Goal: Task Accomplishment & Management: Manage account settings

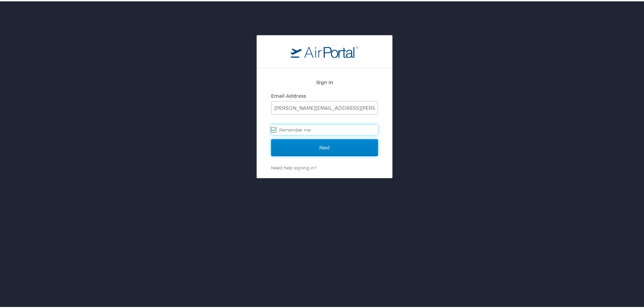
click at [307, 148] on input "Next" at bounding box center [324, 146] width 107 height 17
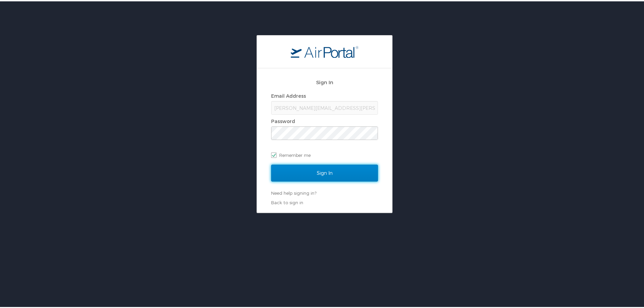
click at [298, 171] on input "Sign In" at bounding box center [324, 171] width 107 height 17
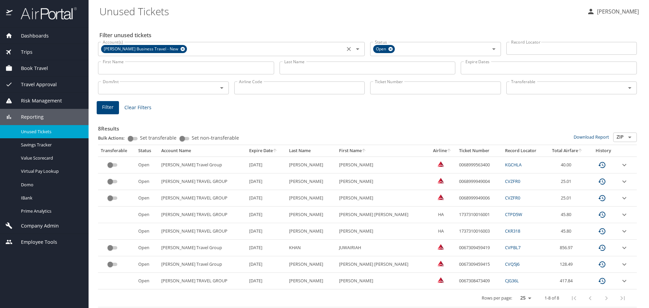
click at [181, 49] on icon at bounding box center [183, 49] width 4 height 4
click at [181, 49] on input "Account(s)" at bounding box center [221, 48] width 243 height 9
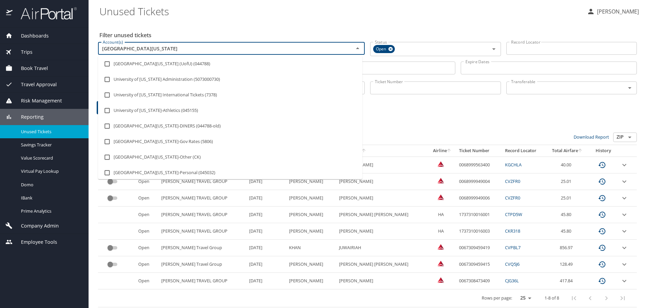
type input "university of utah"
click at [140, 65] on li "University Of Utah (UofU) (044788)" at bounding box center [230, 64] width 265 height 16
checkbox input "true"
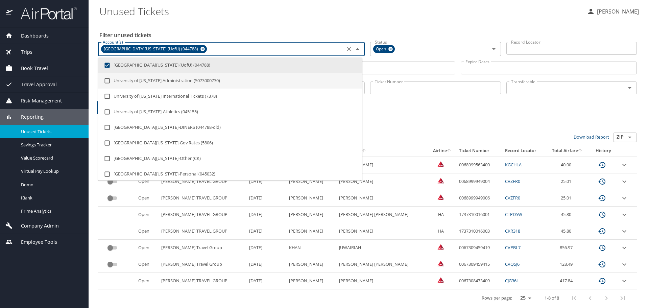
click at [439, 118] on div "8 Results Bulk Actions: Set transferable Set non-transferable Download Report Z…" at bounding box center [367, 212] width 539 height 192
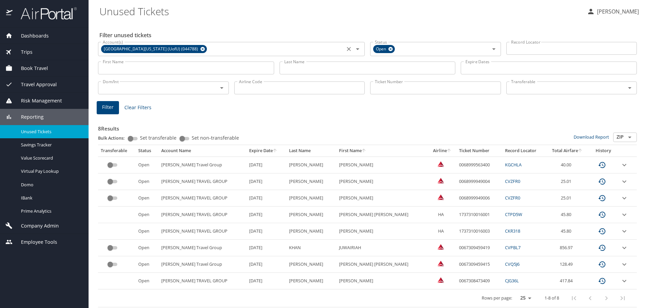
click at [530, 87] on input "Transferable" at bounding box center [562, 88] width 107 height 9
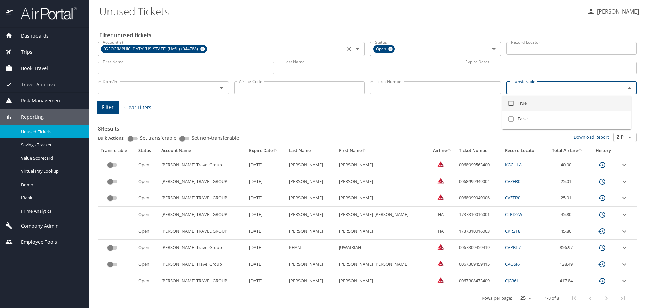
click at [512, 103] on input "checkbox" at bounding box center [511, 103] width 13 height 13
checkbox input "true"
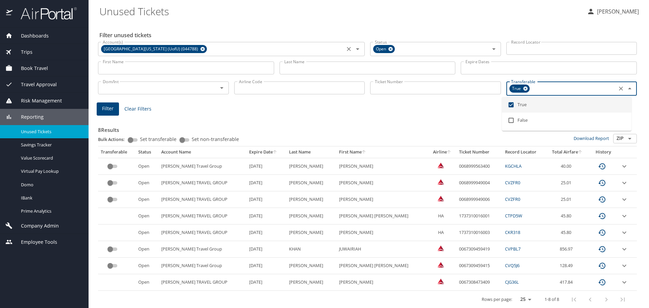
click at [114, 111] on button "Filter" at bounding box center [108, 108] width 22 height 13
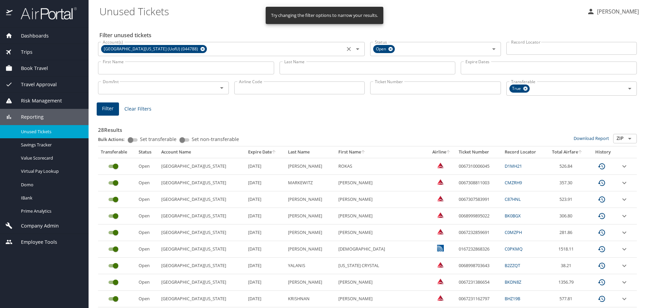
click at [271, 152] on icon "sort" at bounding box center [273, 151] width 5 height 5
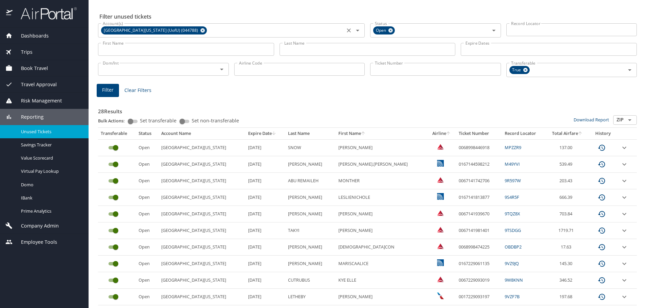
scroll to position [34, 0]
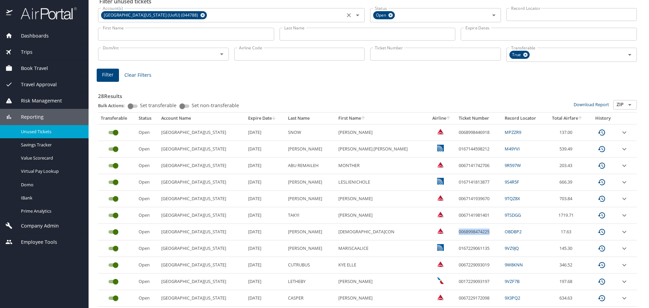
drag, startPoint x: 440, startPoint y: 232, endPoint x: 472, endPoint y: 231, distance: 32.1
click at [472, 231] on td "0068998474225" at bounding box center [479, 232] width 46 height 17
copy td "0068998474225"
click at [114, 232] on input "custom pagination table" at bounding box center [116, 232] width 24 height 8
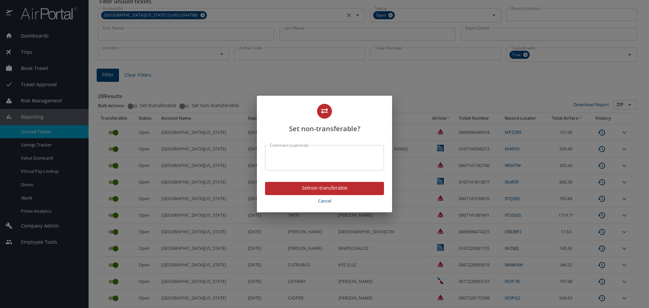
click at [278, 152] on textarea "Comment (optional)" at bounding box center [325, 158] width 110 height 13
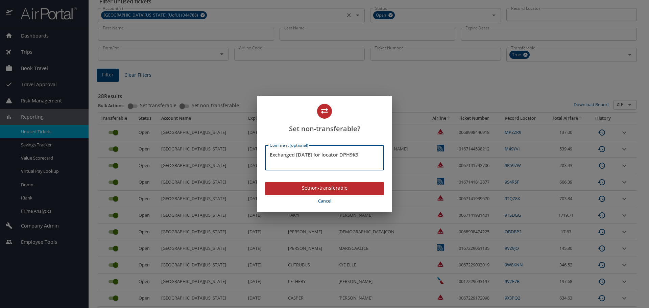
type textarea "Exchanged 10OCT25 for locator DPH9K9"
click at [321, 187] on span "Set non-transferable" at bounding box center [325, 188] width 108 height 8
